Goal: Check status: Check status

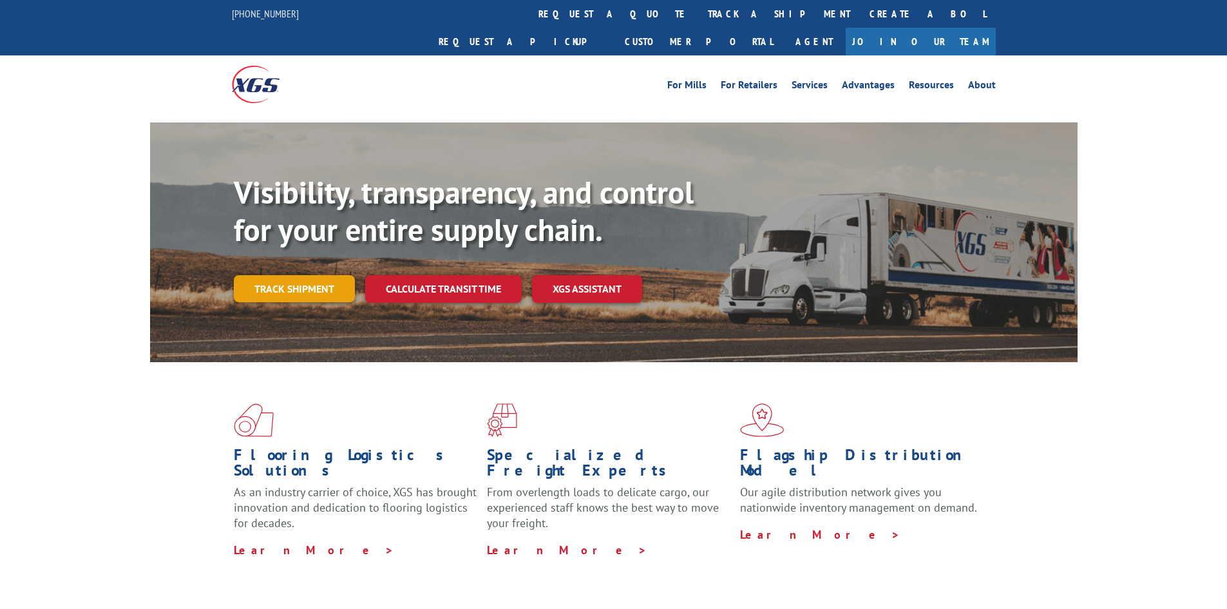
click at [327, 275] on link "Track shipment" at bounding box center [294, 288] width 121 height 27
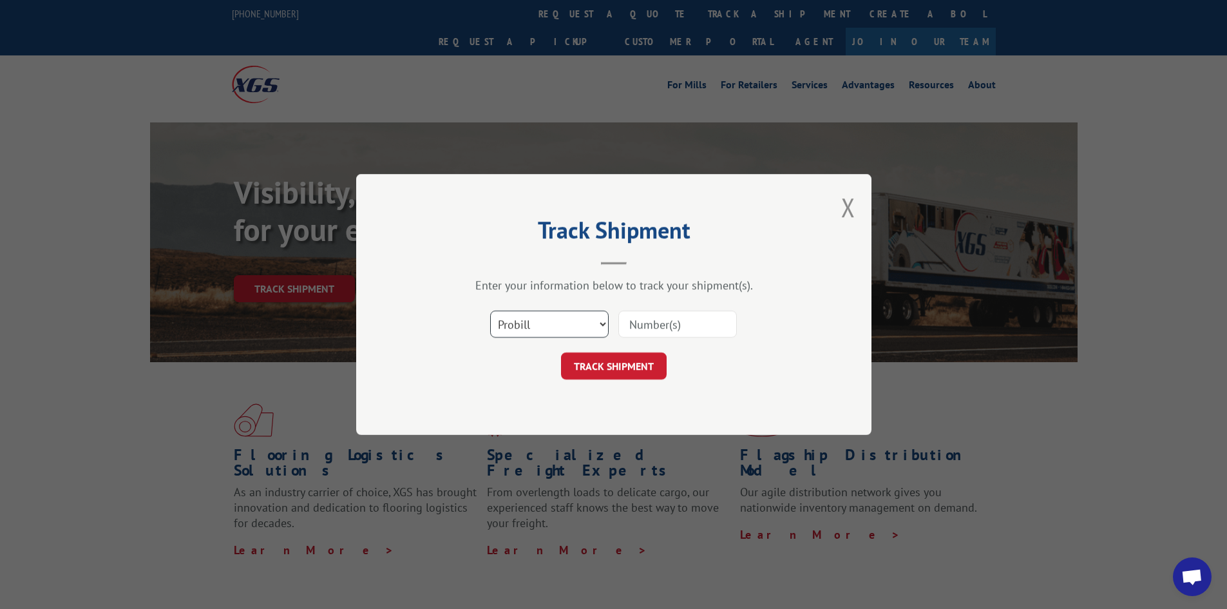
click at [547, 324] on select "Select category... Probill BOL PO" at bounding box center [549, 323] width 119 height 27
select select "po"
click at [490, 310] on select "Select category... Probill BOL PO" at bounding box center [549, 323] width 119 height 27
click at [656, 334] on input at bounding box center [677, 323] width 119 height 27
type input "fw000975"
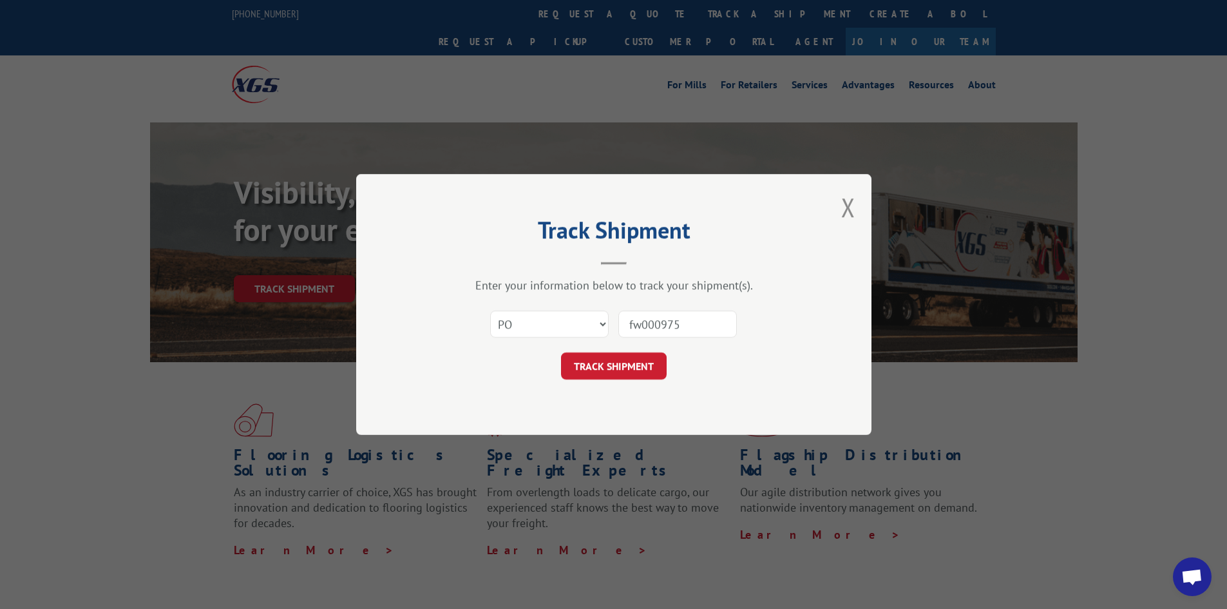
click button "TRACK SHIPMENT" at bounding box center [614, 365] width 106 height 27
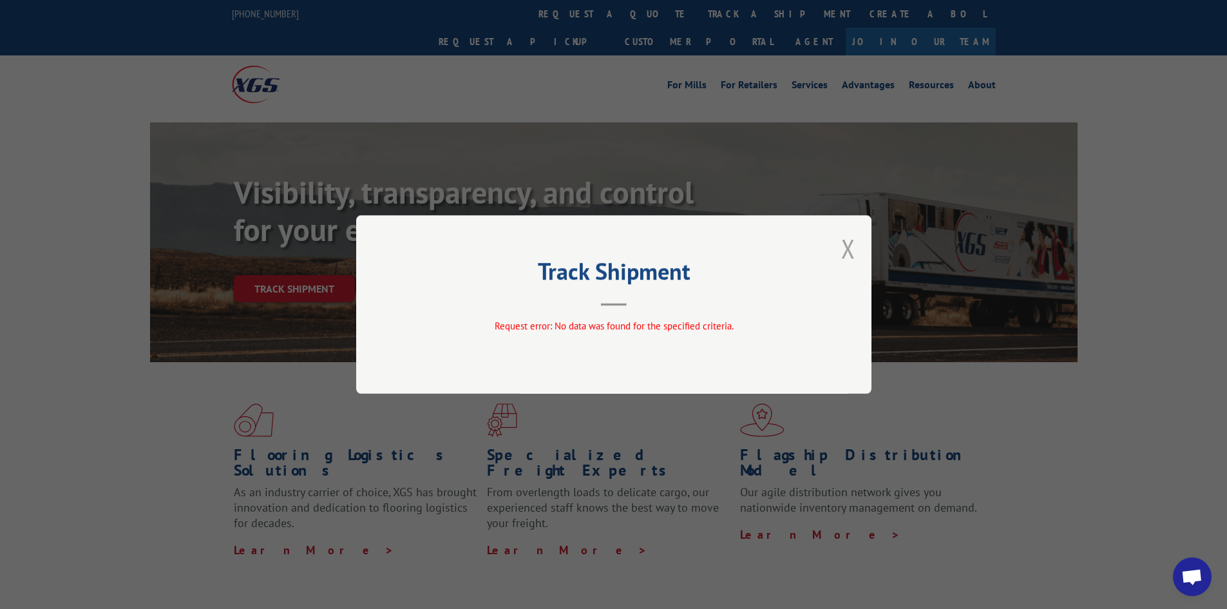
click at [845, 248] on button "Close modal" at bounding box center [848, 248] width 14 height 34
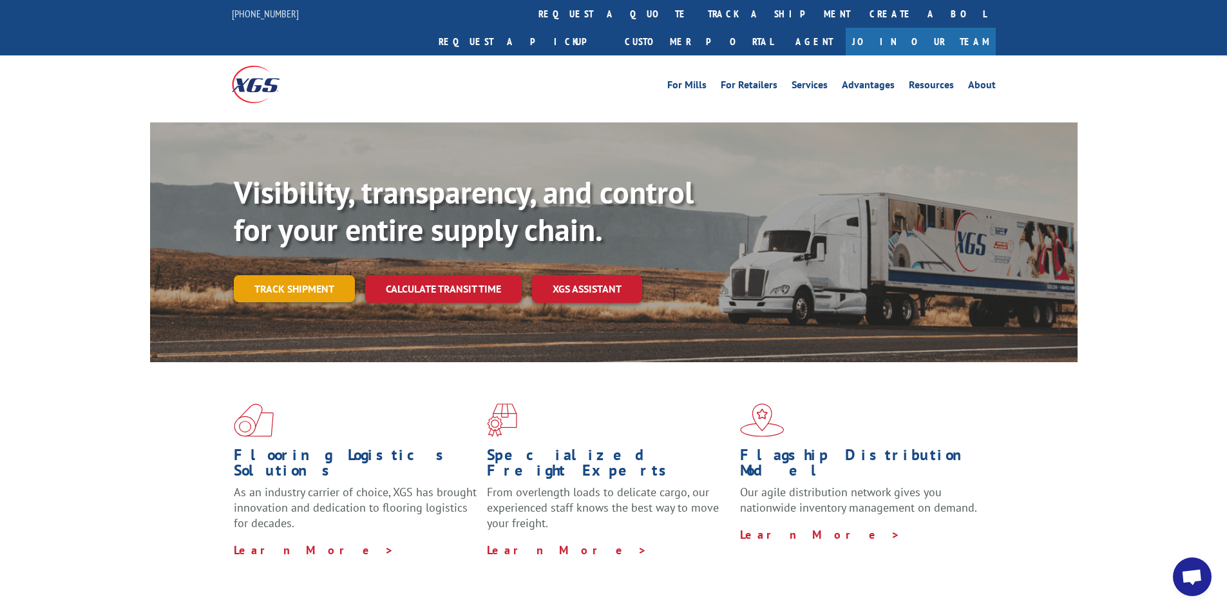
click at [296, 275] on link "Track shipment" at bounding box center [294, 288] width 121 height 27
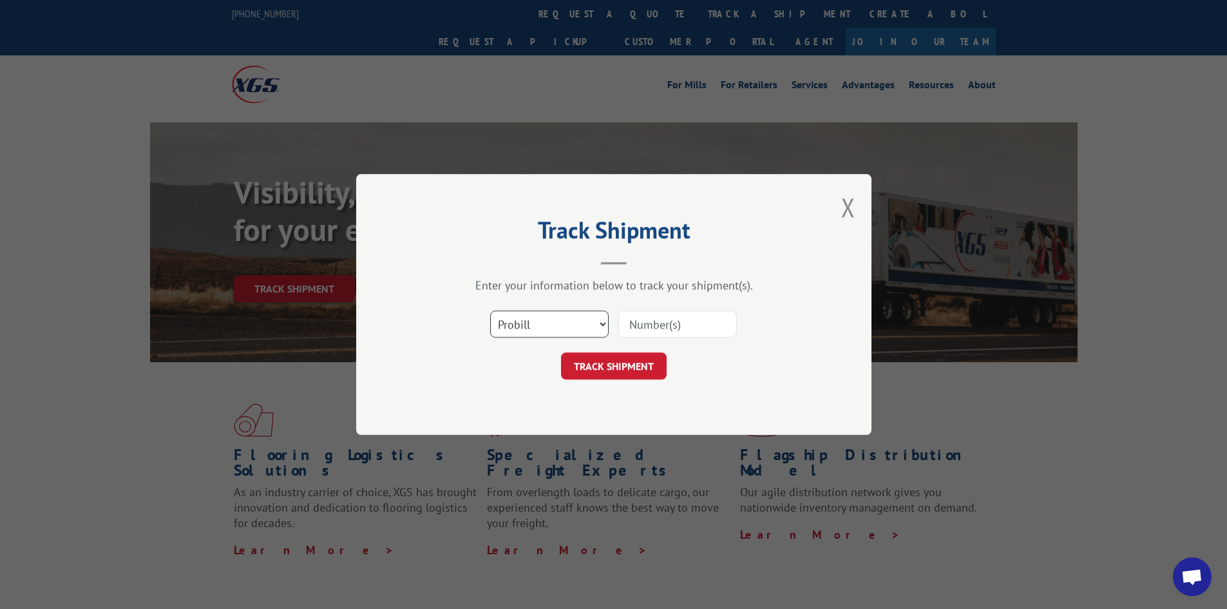
click at [606, 329] on select "Select category... Probill BOL PO" at bounding box center [549, 323] width 119 height 27
select select "po"
click at [490, 310] on select "Select category... Probill BOL PO" at bounding box center [549, 323] width 119 height 27
click at [674, 334] on input at bounding box center [677, 323] width 119 height 27
paste input "1357191"
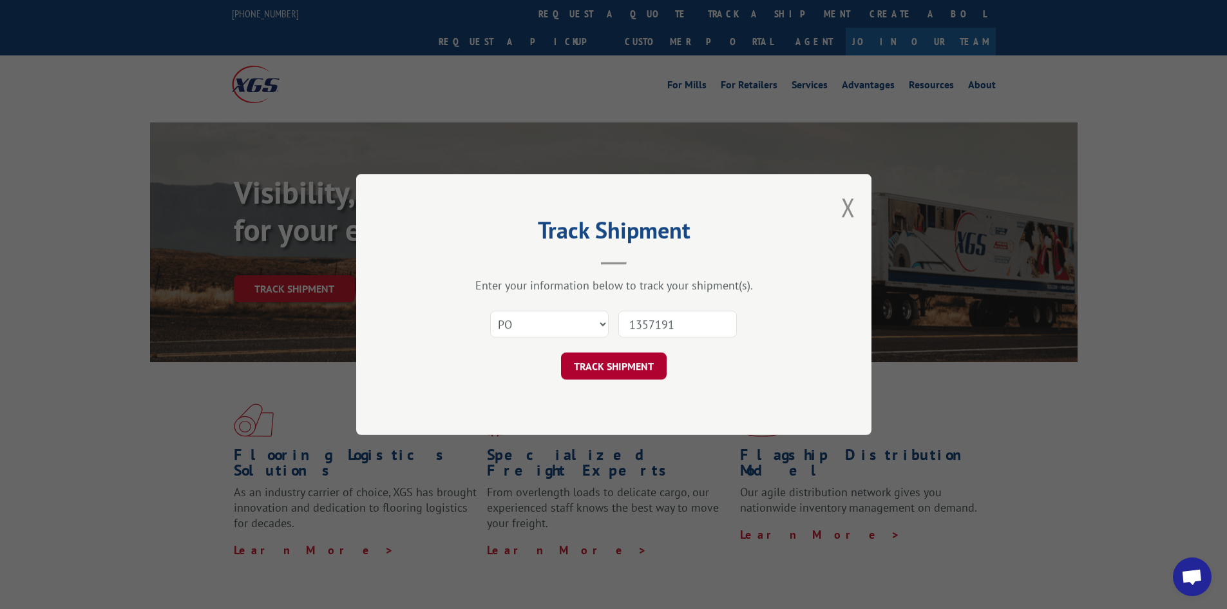
type input "1357191"
click at [636, 363] on button "TRACK SHIPMENT" at bounding box center [614, 365] width 106 height 27
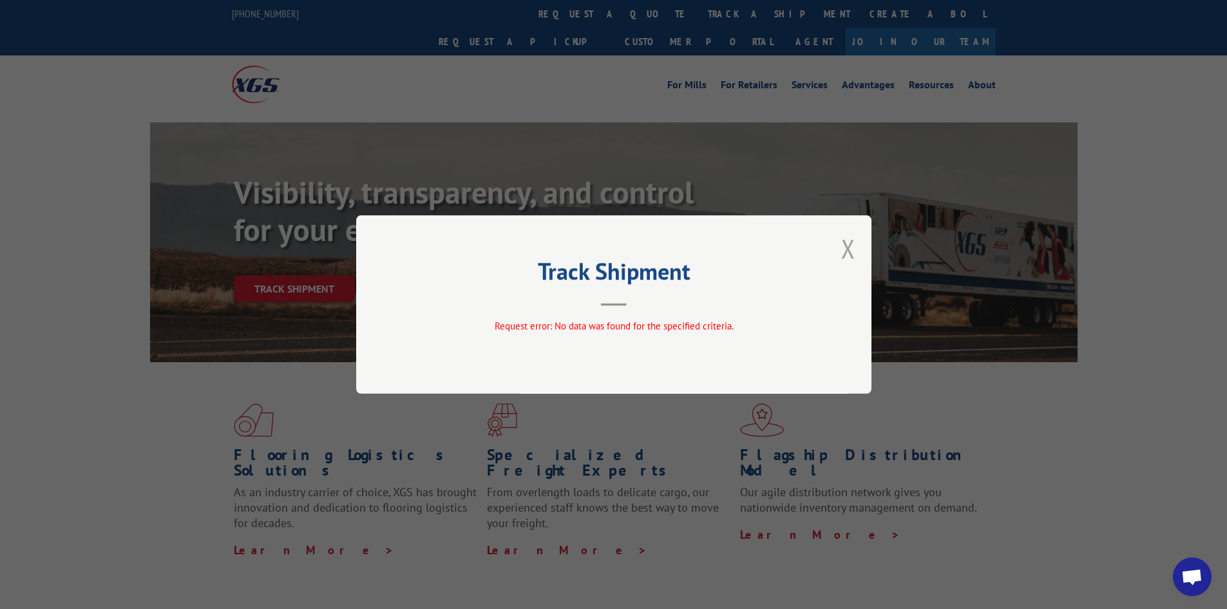
click at [844, 248] on button "Close modal" at bounding box center [848, 248] width 14 height 34
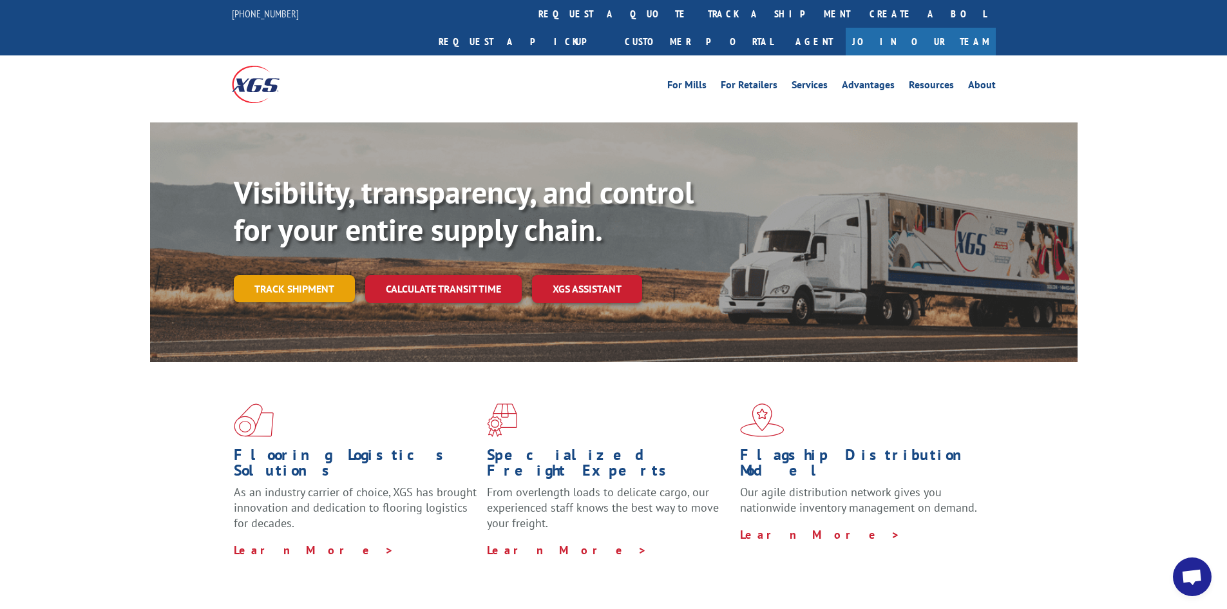
click at [351, 275] on link "Track shipment" at bounding box center [294, 288] width 121 height 27
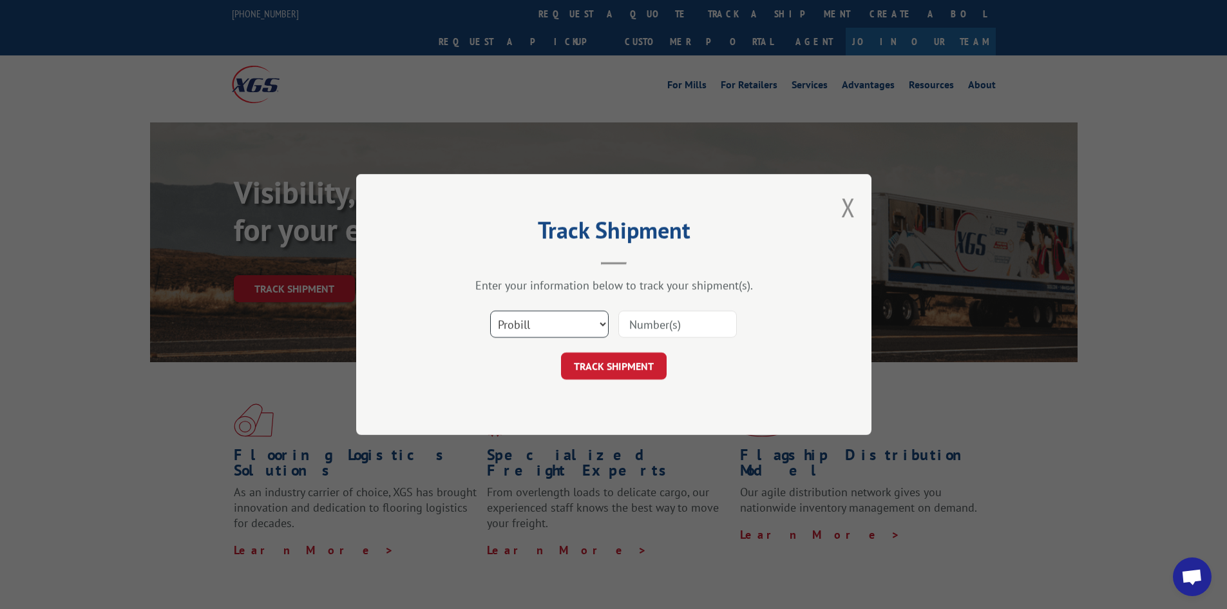
click at [553, 332] on select "Select category... Probill BOL PO" at bounding box center [549, 323] width 119 height 27
select select "bol"
click at [490, 310] on select "Select category... Probill BOL PO" at bounding box center [549, 323] width 119 height 27
click at [630, 334] on input at bounding box center [677, 323] width 119 height 27
paste input "1357191"
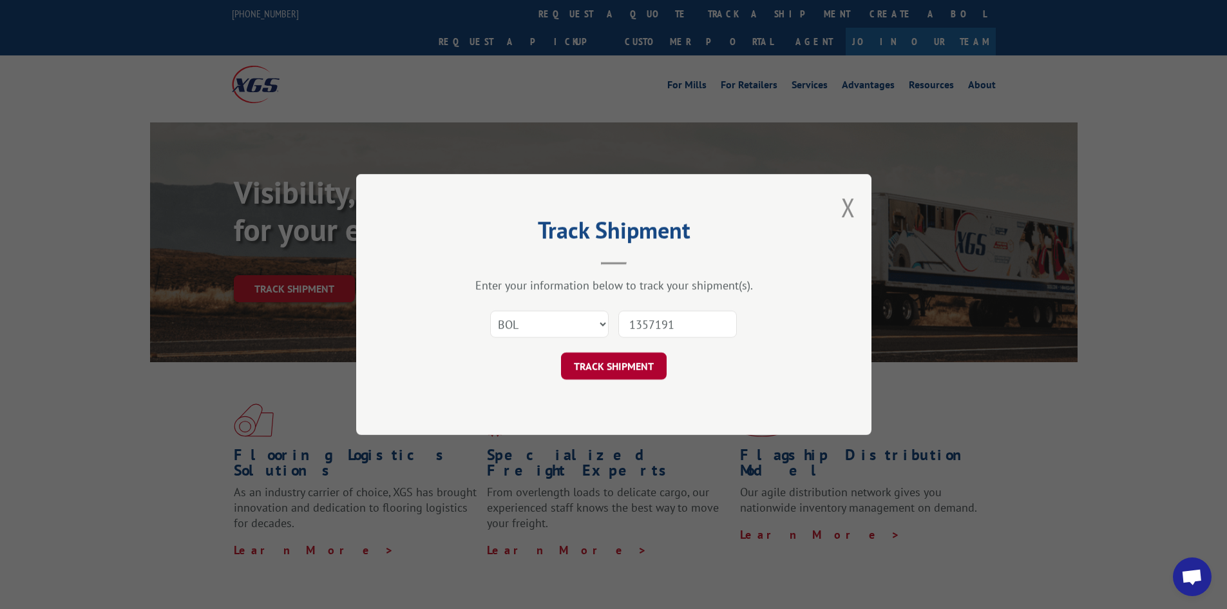
type input "1357191"
click at [617, 359] on button "TRACK SHIPMENT" at bounding box center [614, 365] width 106 height 27
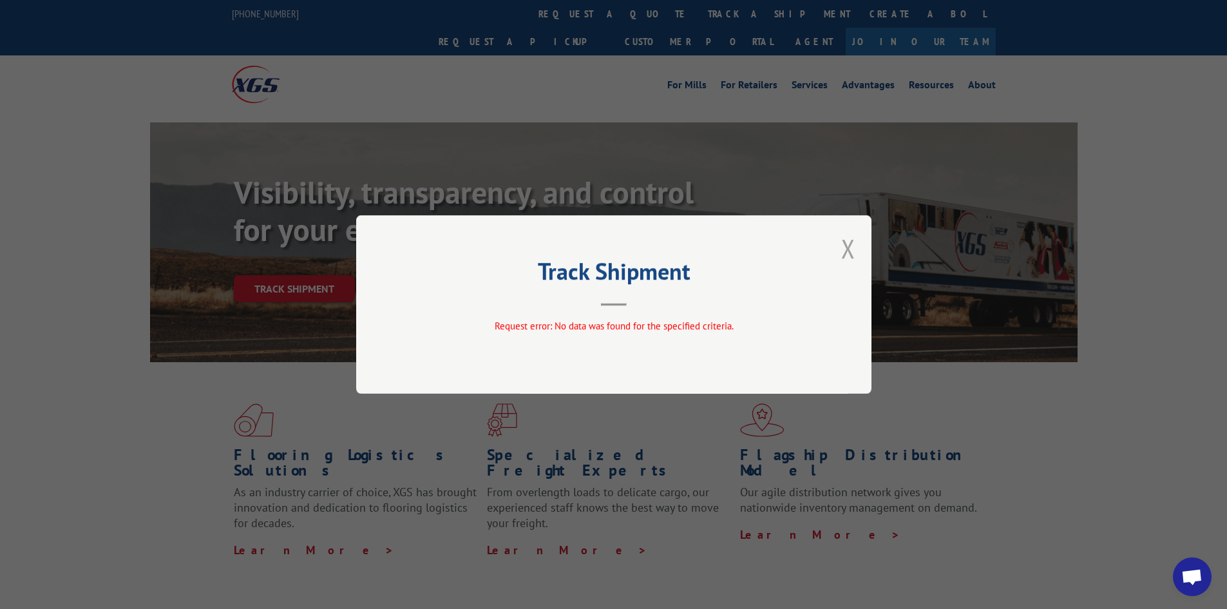
click at [847, 247] on button "Close modal" at bounding box center [848, 248] width 14 height 34
